Goal: Information Seeking & Learning: Compare options

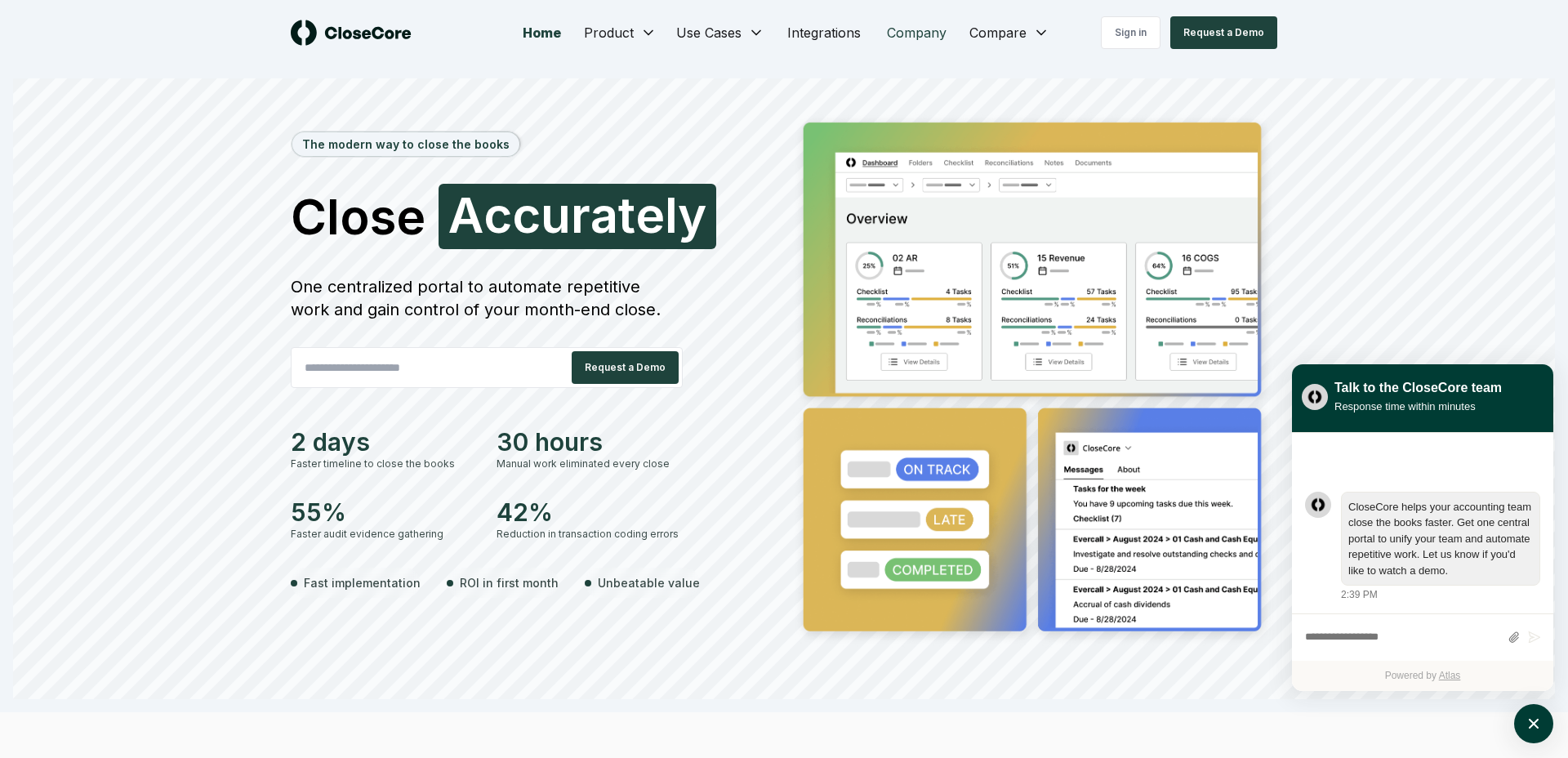
click at [913, 26] on link "Company" at bounding box center [917, 32] width 86 height 32
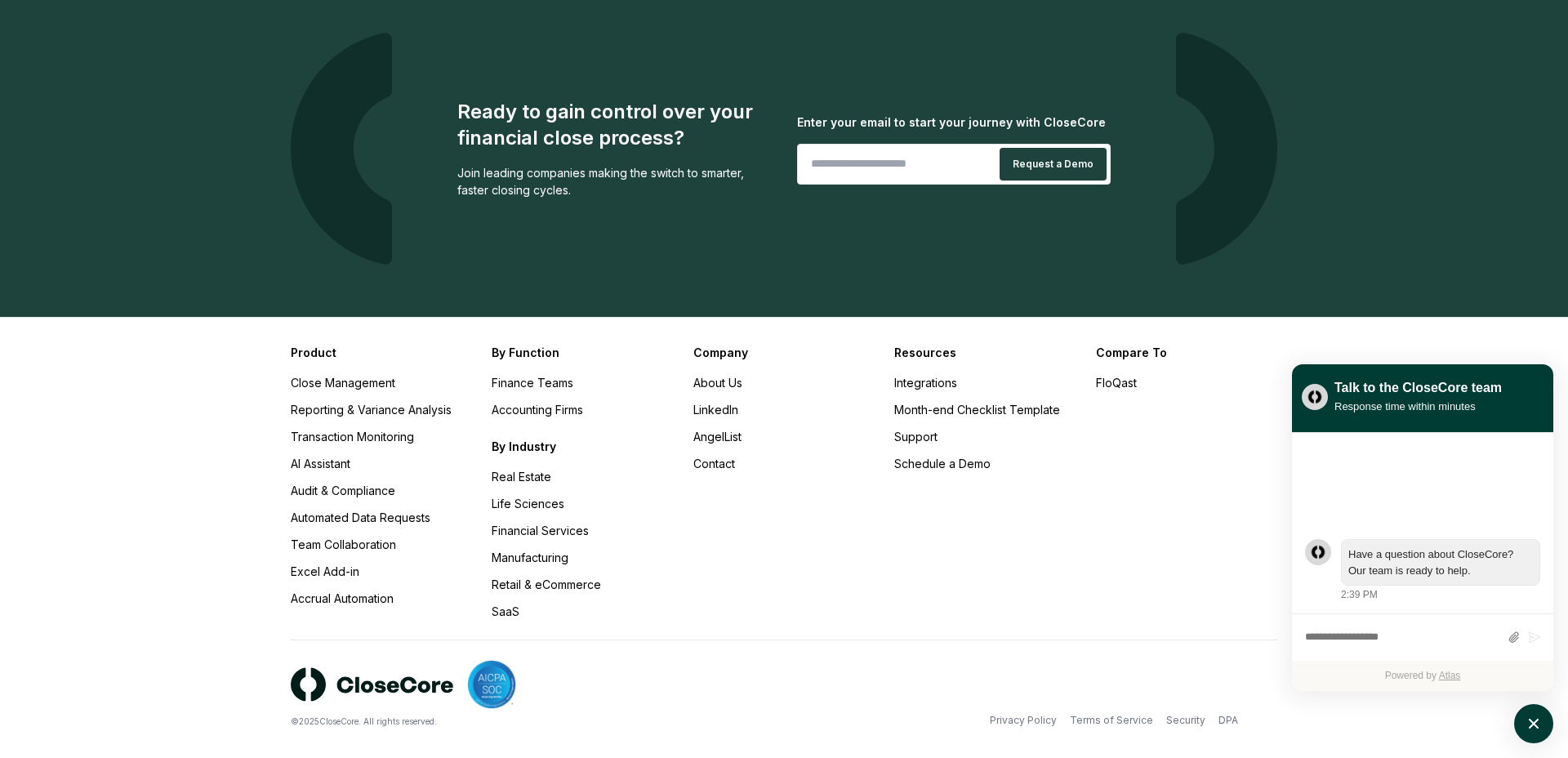
scroll to position [1581, 0]
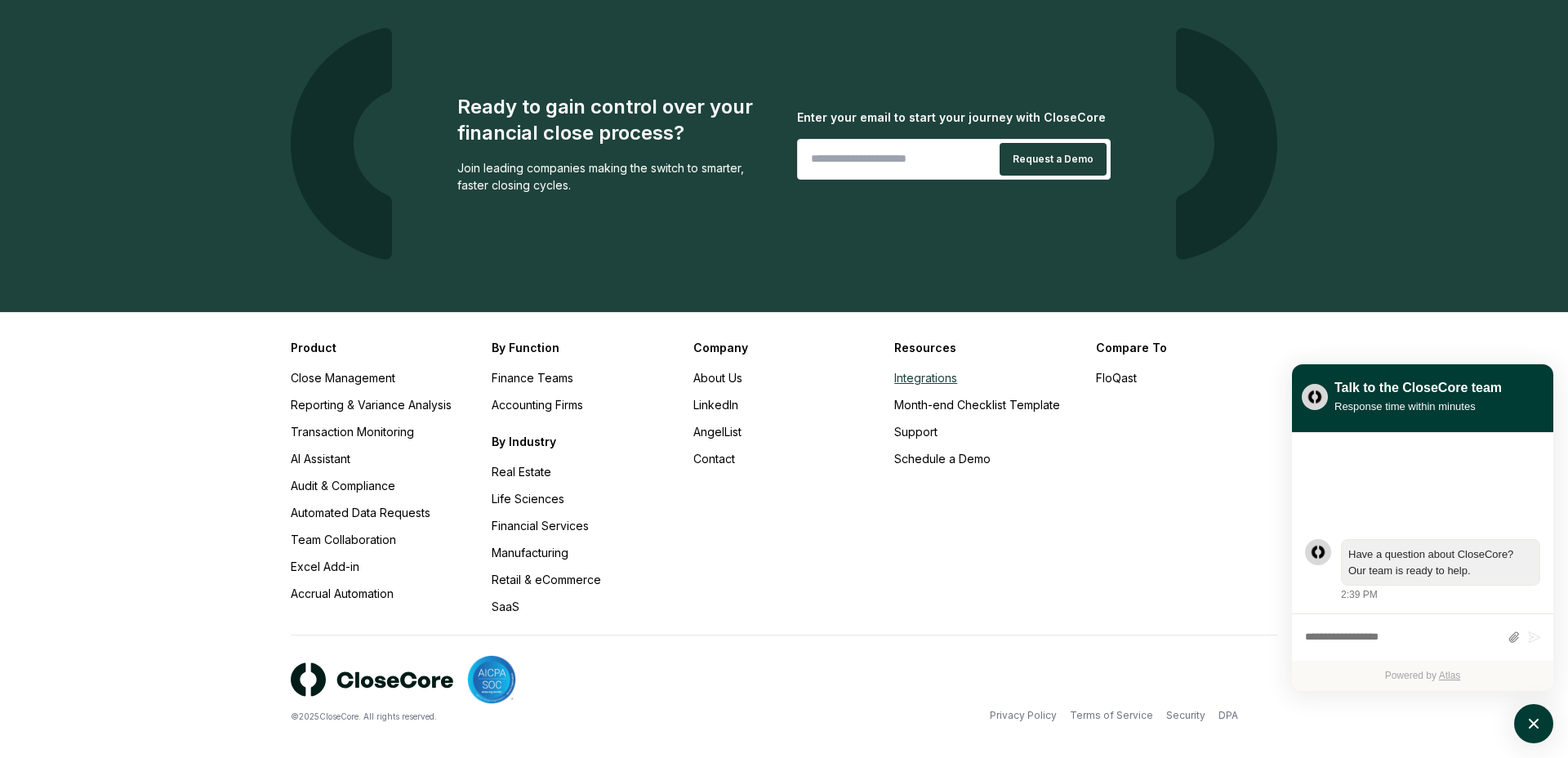
click at [916, 380] on link "Integrations" at bounding box center [926, 378] width 63 height 14
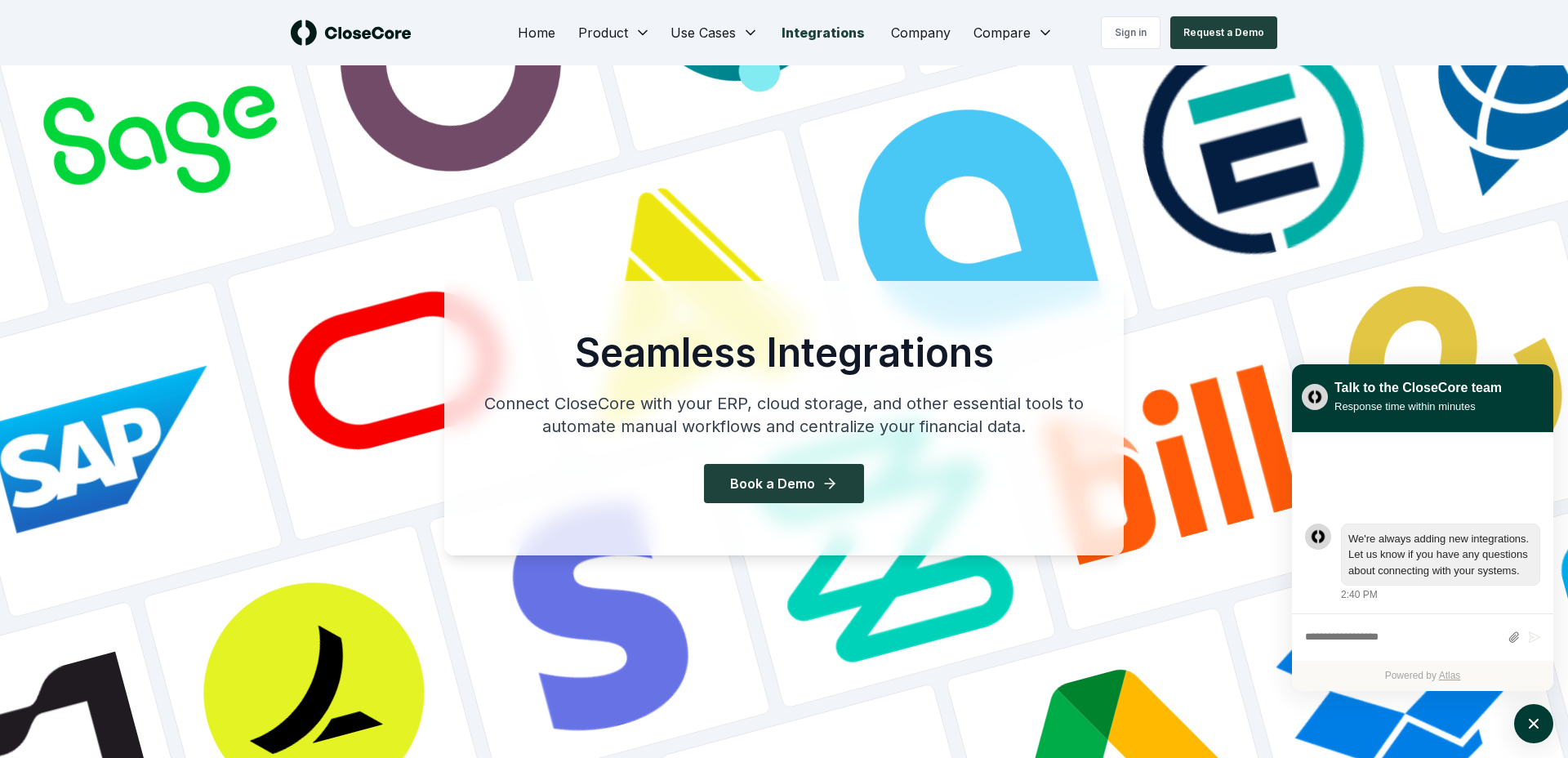
scroll to position [1581, 0]
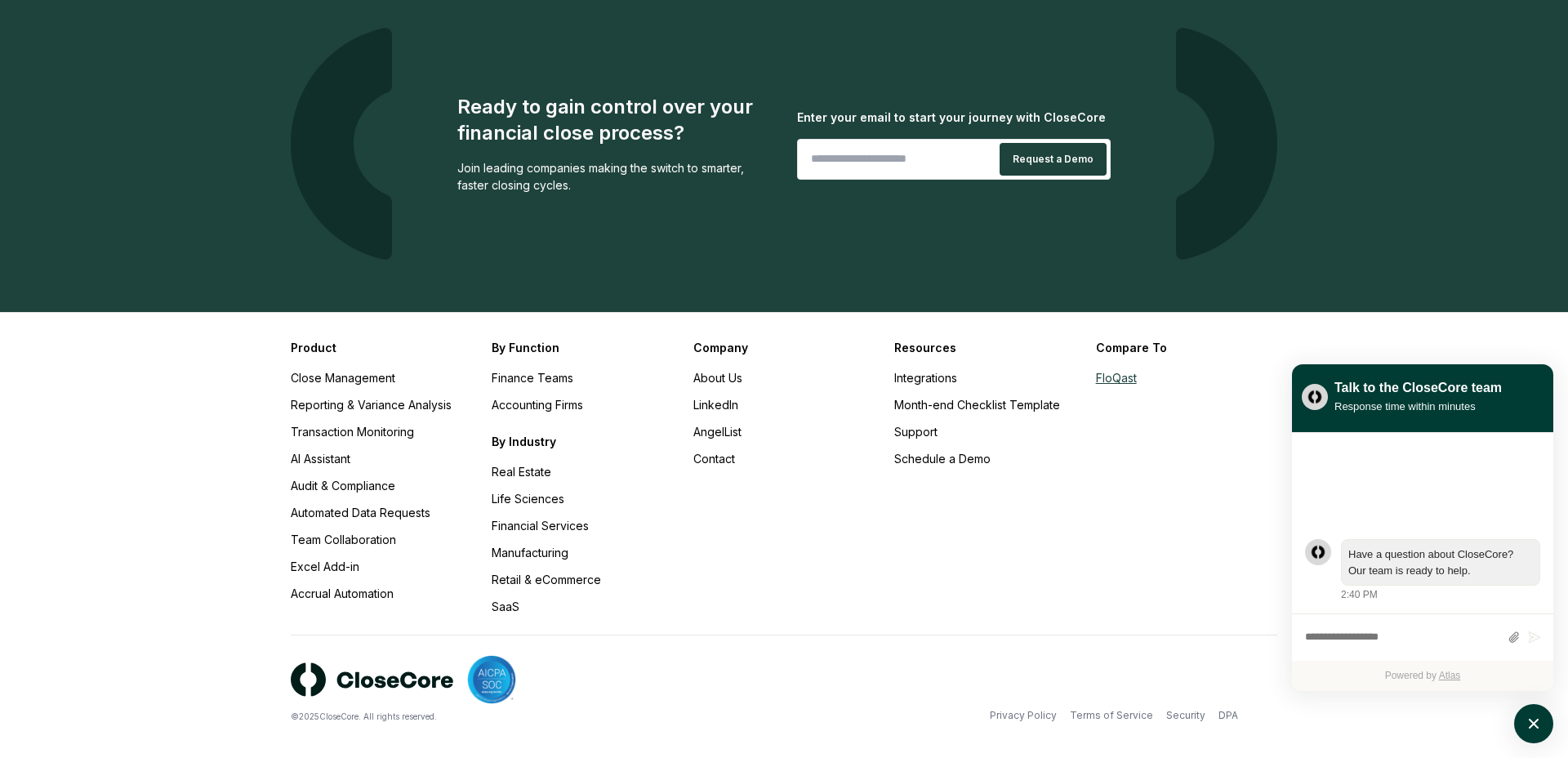
click at [1105, 376] on link "FloQast" at bounding box center [1117, 378] width 41 height 14
